Goal: Find contact information: Find contact information

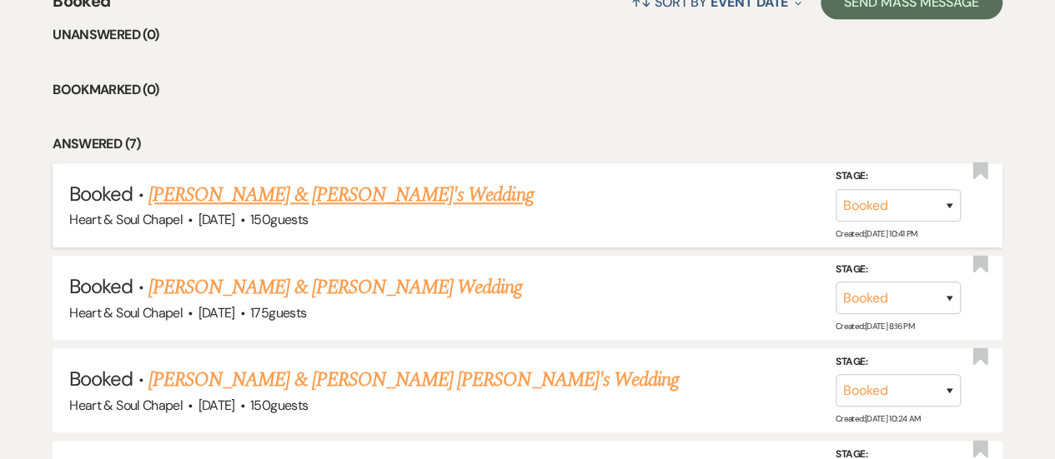
click at [258, 198] on link "[PERSON_NAME] & [PERSON_NAME]'s Wedding" at bounding box center [340, 195] width 385 height 30
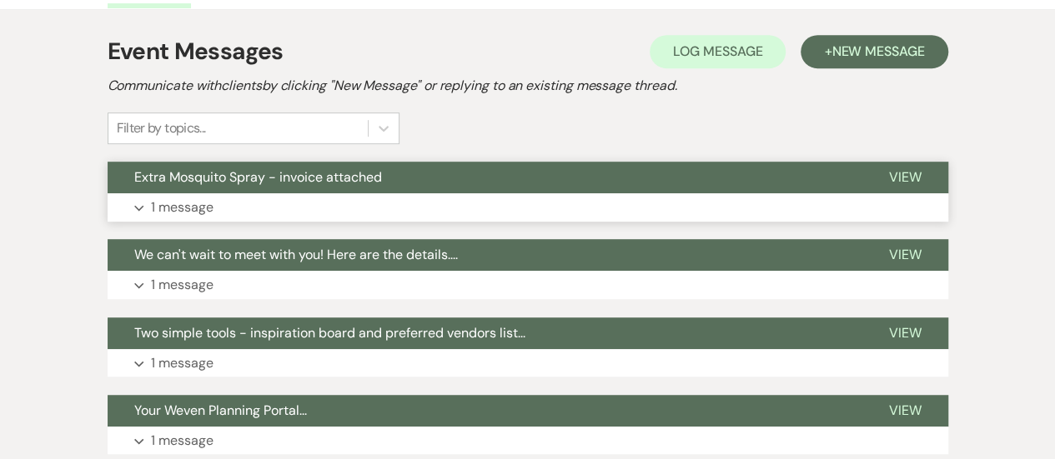
scroll to position [90, 0]
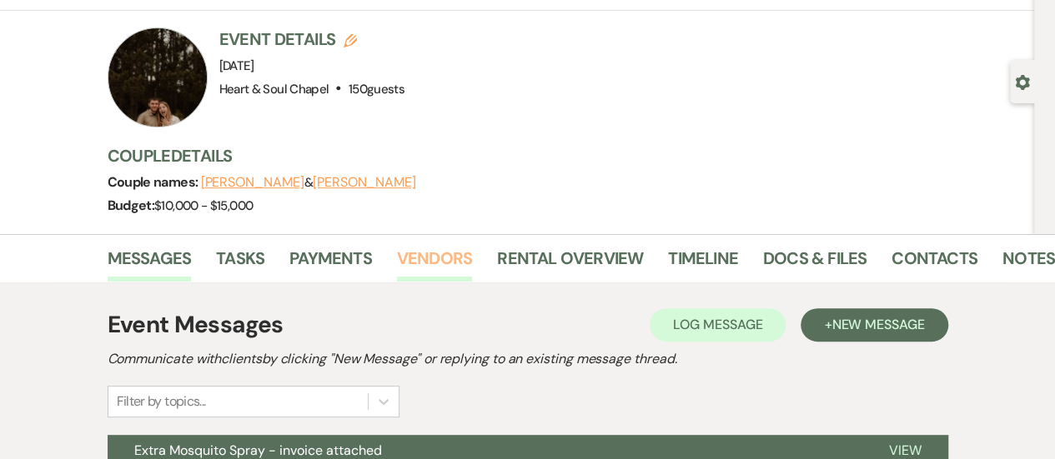
click at [414, 268] on link "Vendors" at bounding box center [434, 263] width 75 height 37
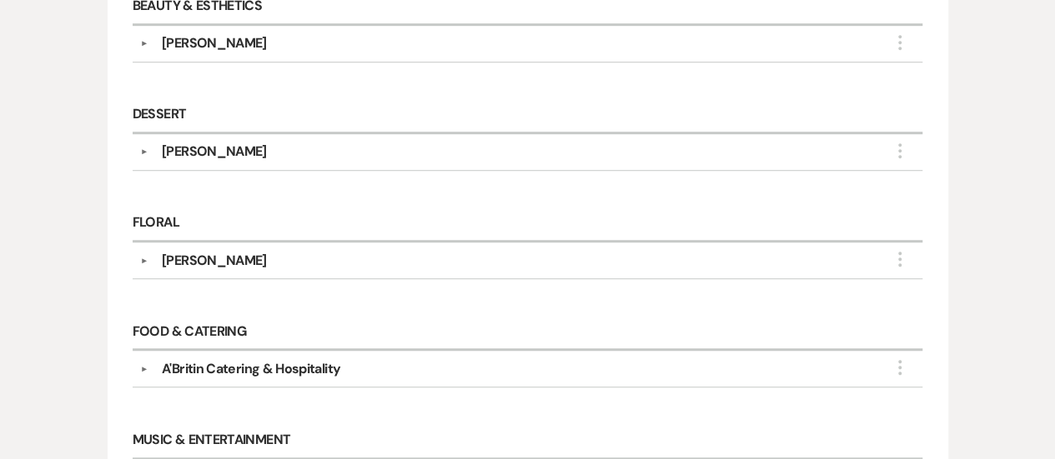
scroll to position [509, 0]
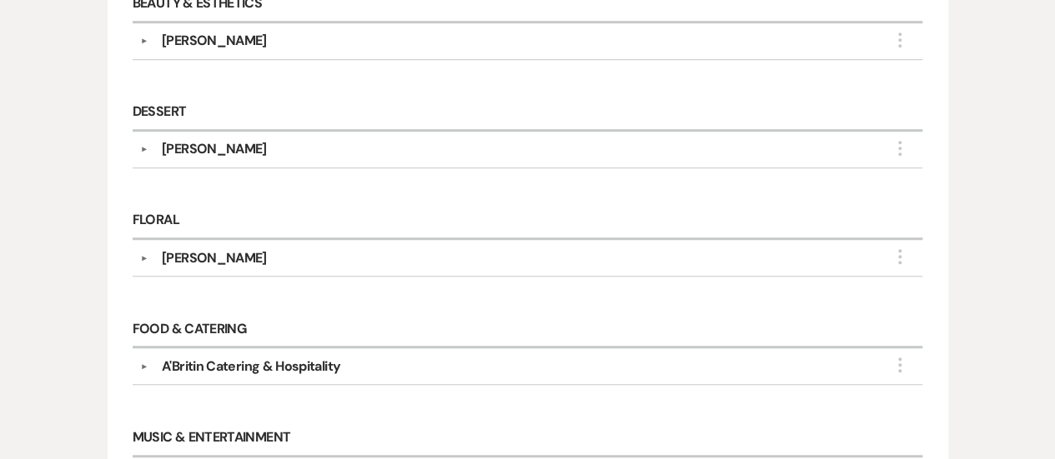
click at [258, 253] on div "[PERSON_NAME]" at bounding box center [531, 258] width 766 height 20
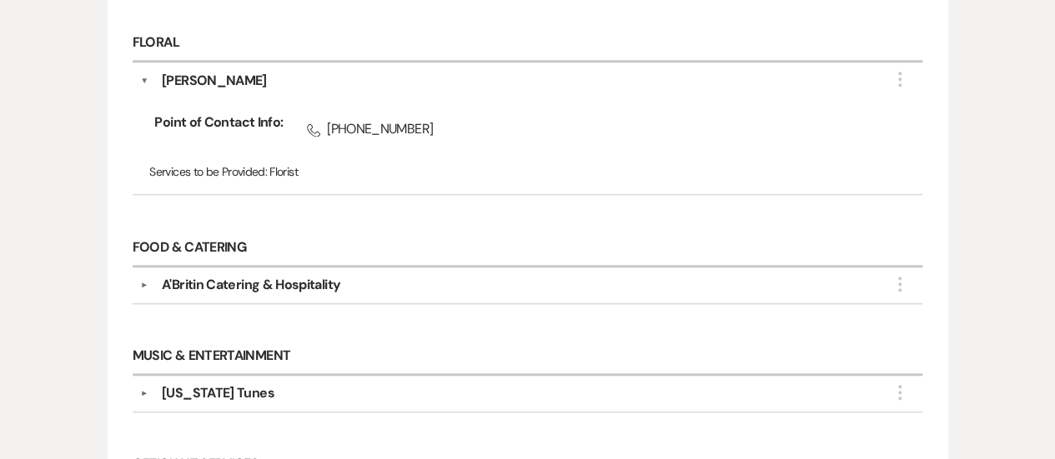
scroll to position [688, 0]
click at [318, 280] on div "A'Britin Catering & Hospitality" at bounding box center [251, 284] width 178 height 20
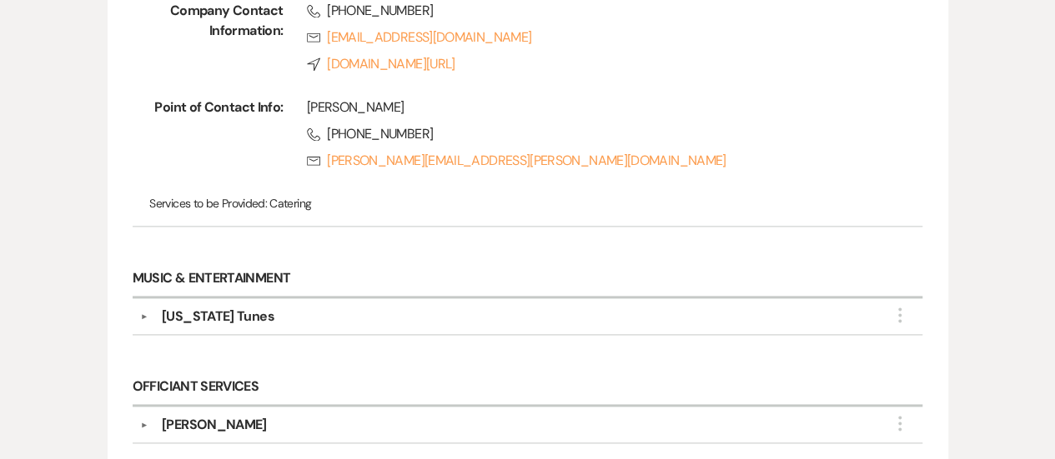
scroll to position [1005, 0]
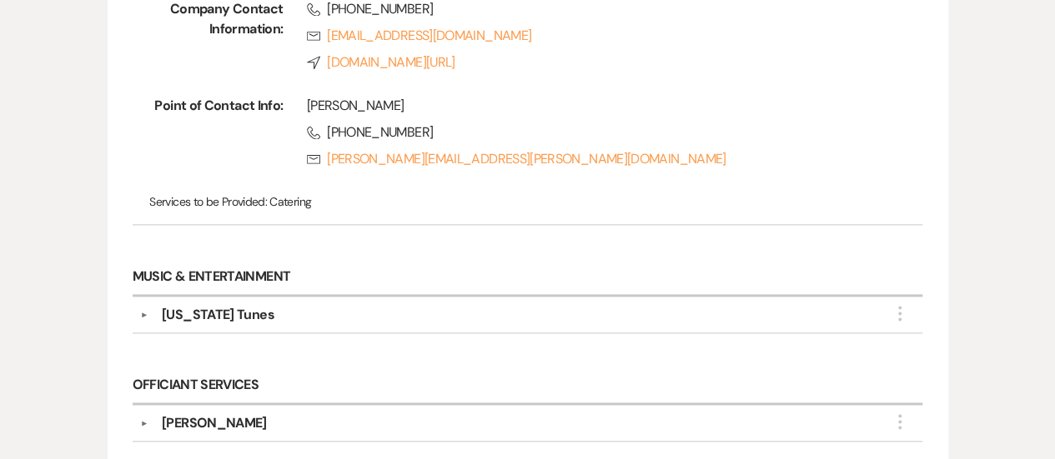
click at [293, 313] on div "[US_STATE] Tunes" at bounding box center [531, 315] width 766 height 20
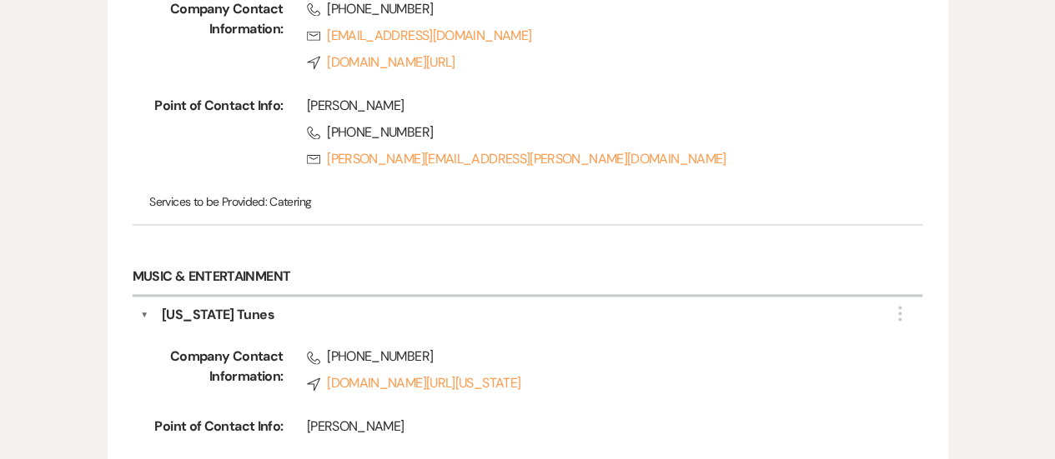
scroll to position [1135, 0]
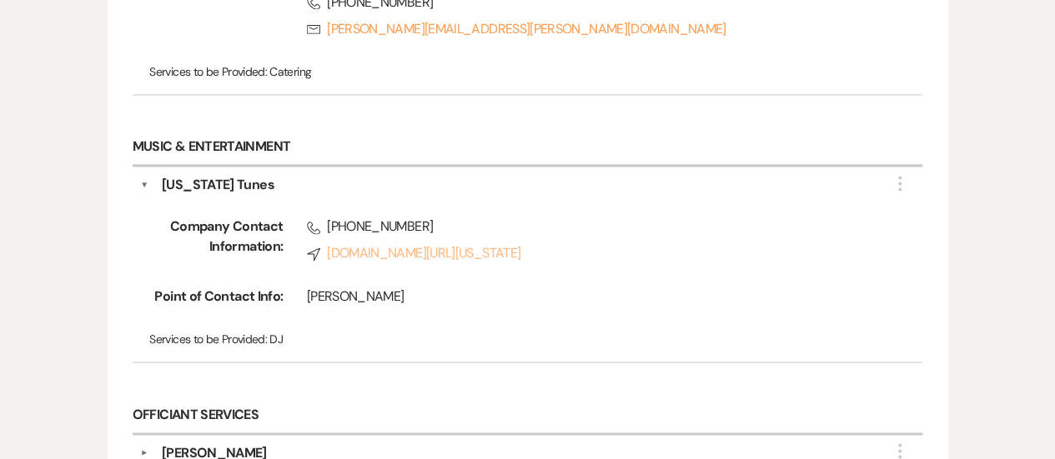
click at [448, 255] on link "Compass [DOMAIN_NAME][URL][US_STATE]" at bounding box center [591, 253] width 569 height 20
drag, startPoint x: 387, startPoint y: 290, endPoint x: 295, endPoint y: 299, distance: 92.2
click at [295, 299] on div "[PERSON_NAME]" at bounding box center [579, 300] width 592 height 27
copy div "[PERSON_NAME]"
click at [429, 217] on span "Phone [PHONE_NUMBER]" at bounding box center [591, 227] width 569 height 20
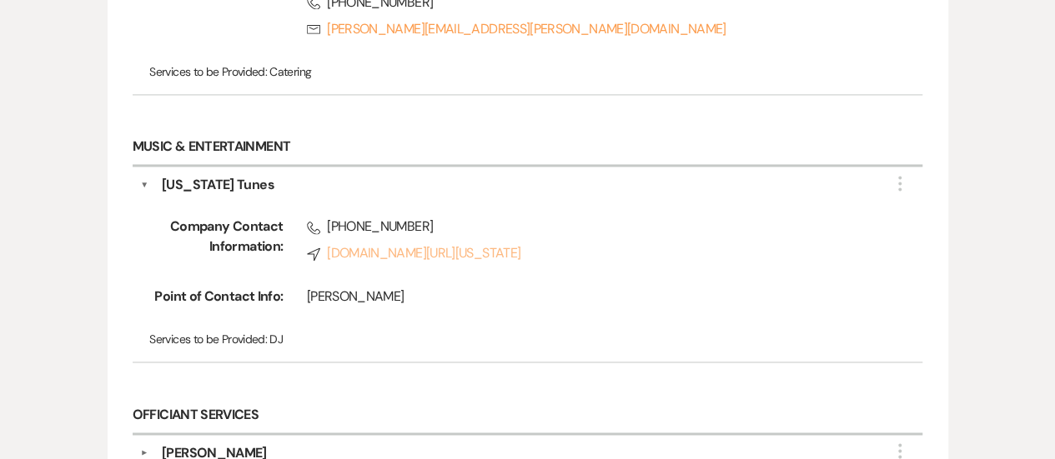
click at [465, 247] on link "Compass [DOMAIN_NAME][URL][US_STATE]" at bounding box center [591, 253] width 569 height 20
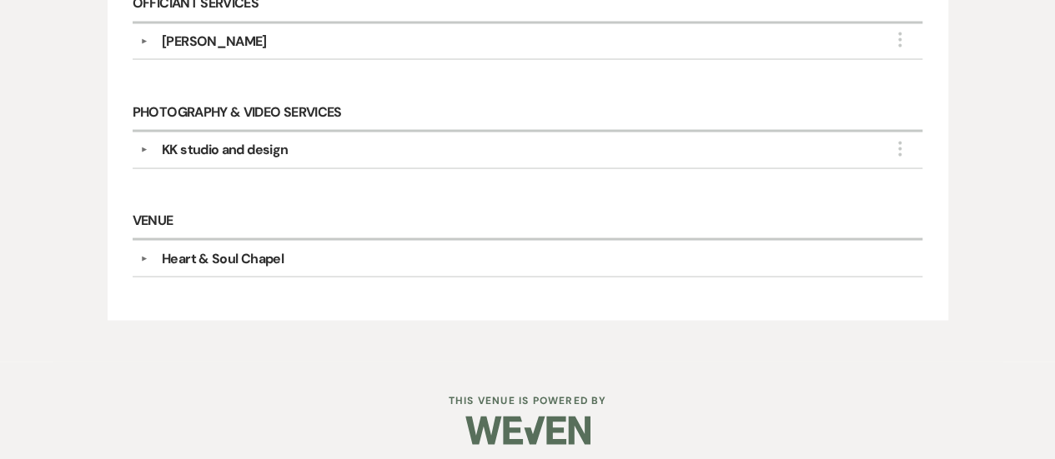
scroll to position [1546, 0]
click at [275, 34] on div "[PERSON_NAME]" at bounding box center [531, 42] width 766 height 20
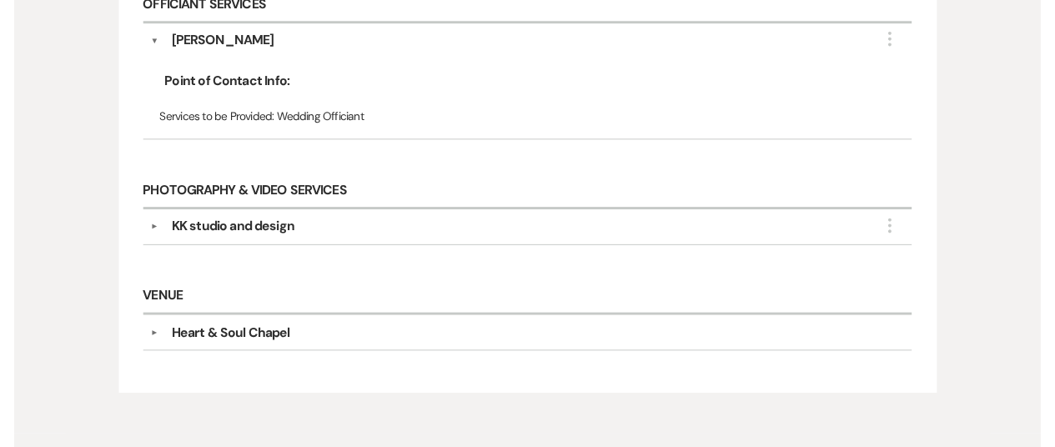
scroll to position [1630, 0]
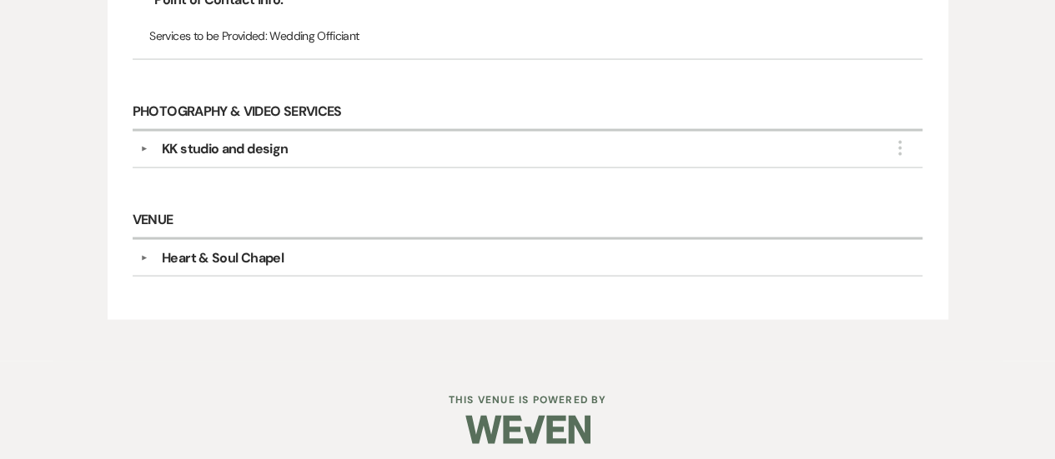
click at [367, 141] on div "KK studio and design" at bounding box center [531, 149] width 766 height 20
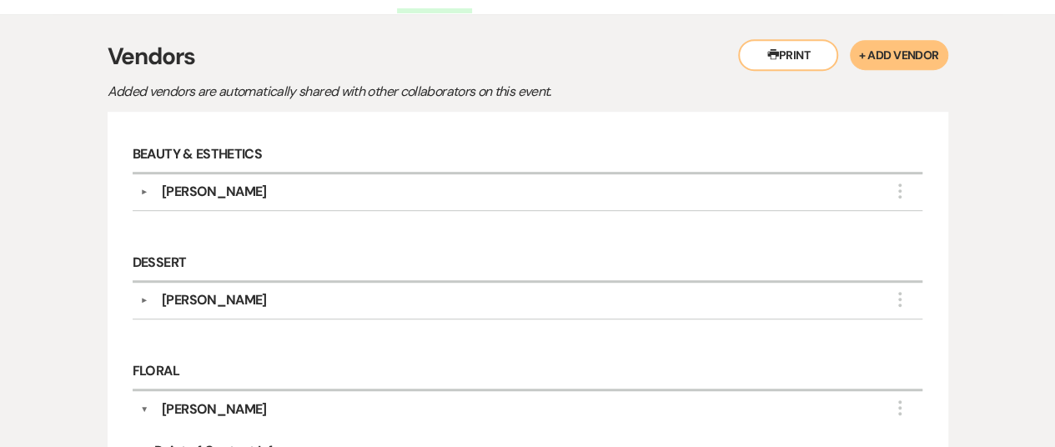
scroll to position [361, 29]
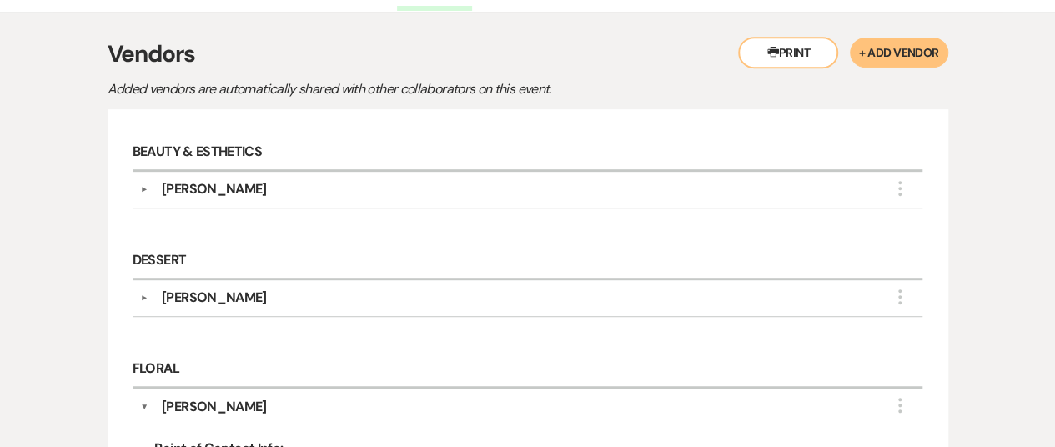
click at [198, 288] on div "[PERSON_NAME]" at bounding box center [214, 298] width 105 height 20
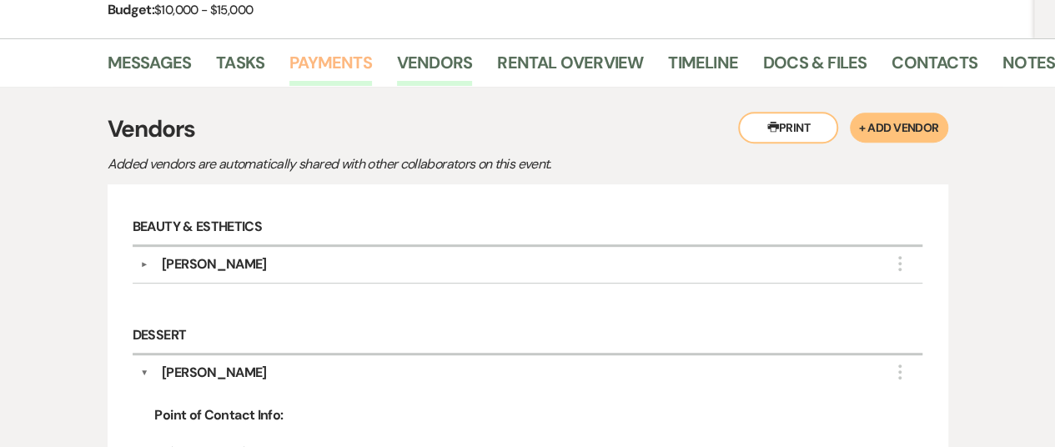
scroll to position [330, 0]
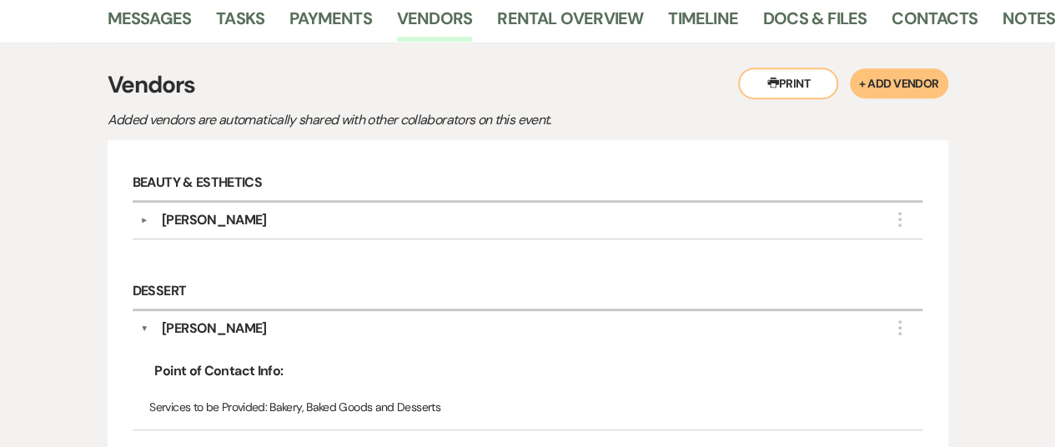
click at [214, 214] on div "[PERSON_NAME]" at bounding box center [214, 220] width 105 height 20
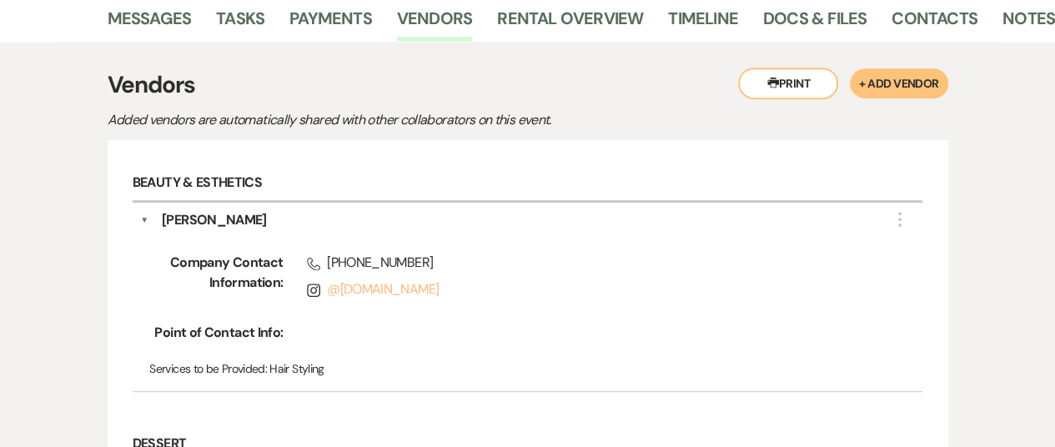
click at [370, 288] on link "@ [DOMAIN_NAME]" at bounding box center [383, 289] width 112 height 18
